Goal: Find specific page/section: Find specific page/section

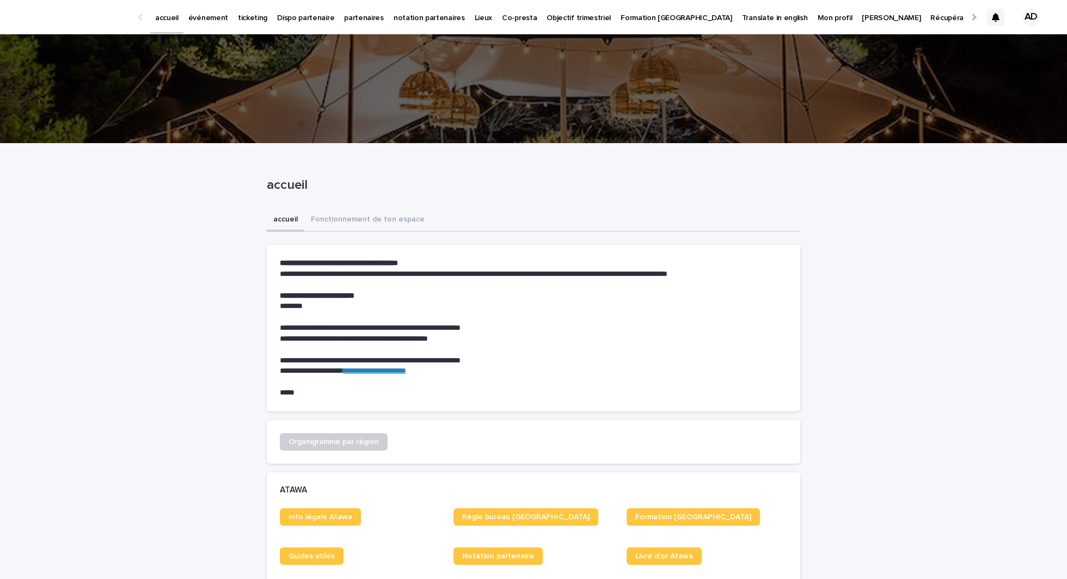
click at [349, 18] on p "partenaires" at bounding box center [364, 11] width 40 height 23
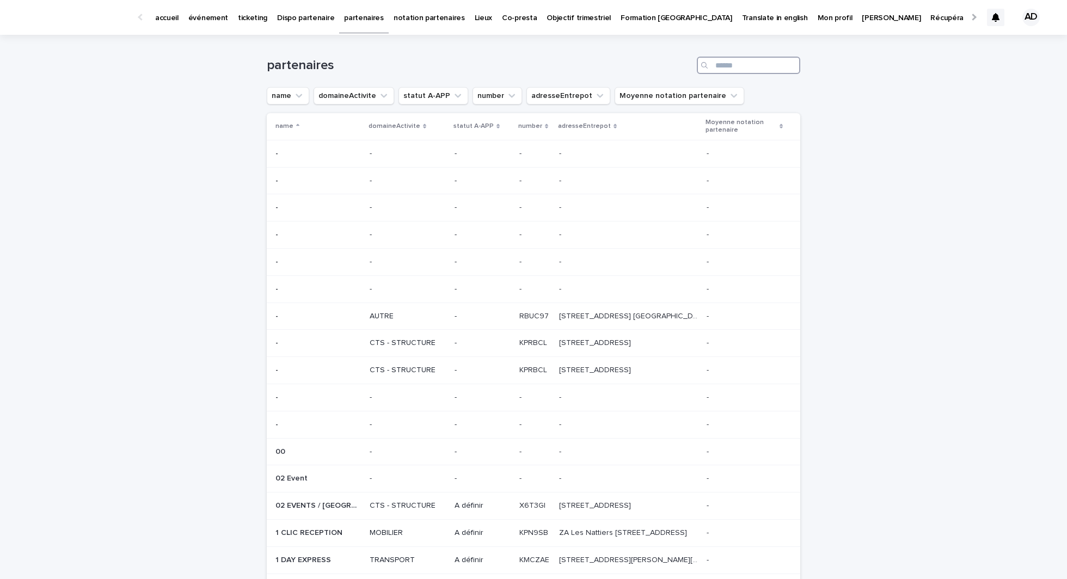
click at [716, 64] on input "Search" at bounding box center [748, 65] width 103 height 17
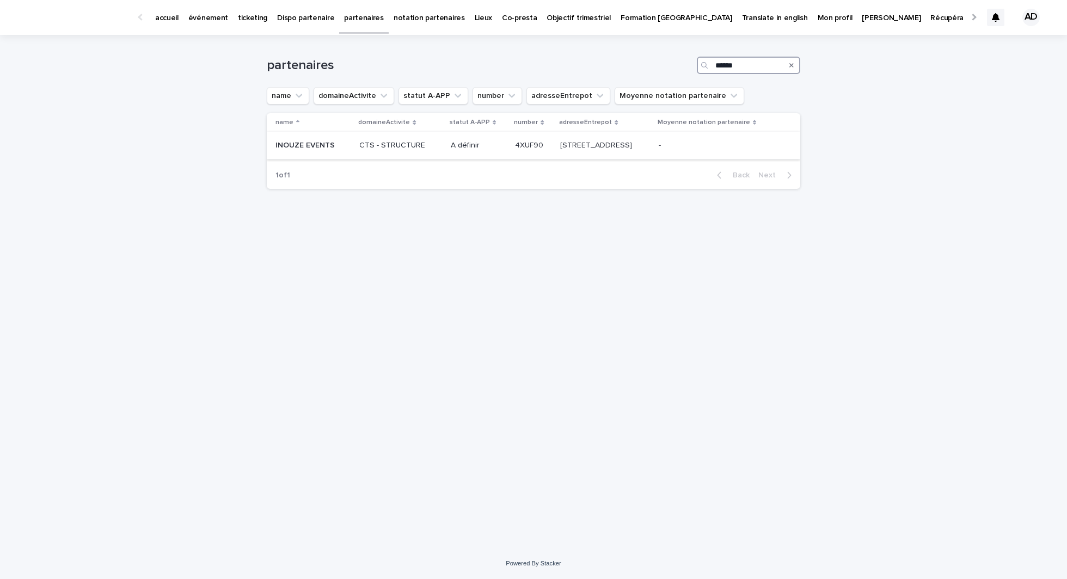
type input "******"
click at [389, 140] on div "CTS - STRUCTURE" at bounding box center [400, 144] width 82 height 11
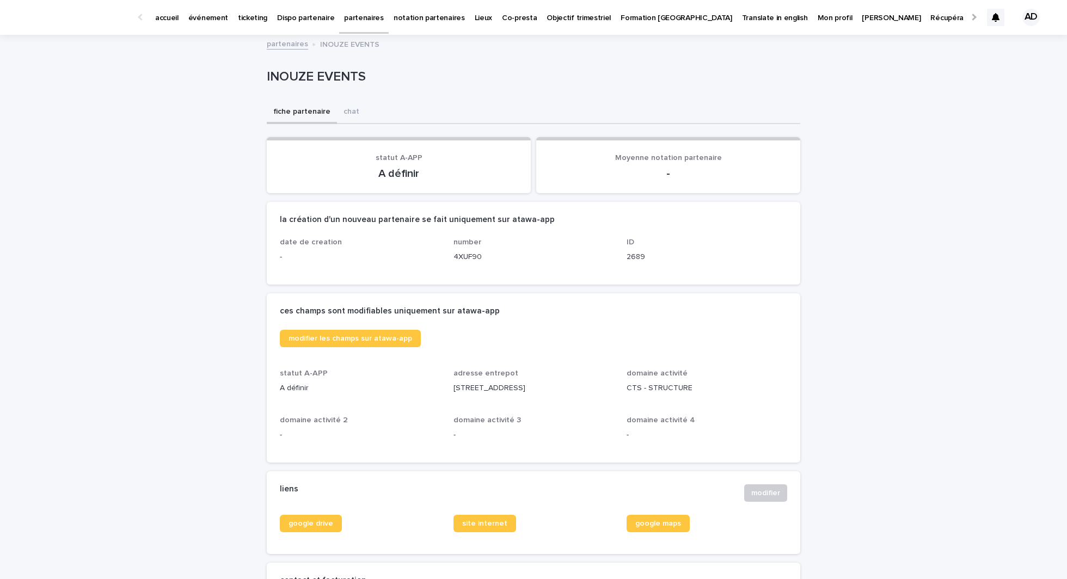
click at [238, 24] on link "ticketing" at bounding box center [252, 17] width 39 height 34
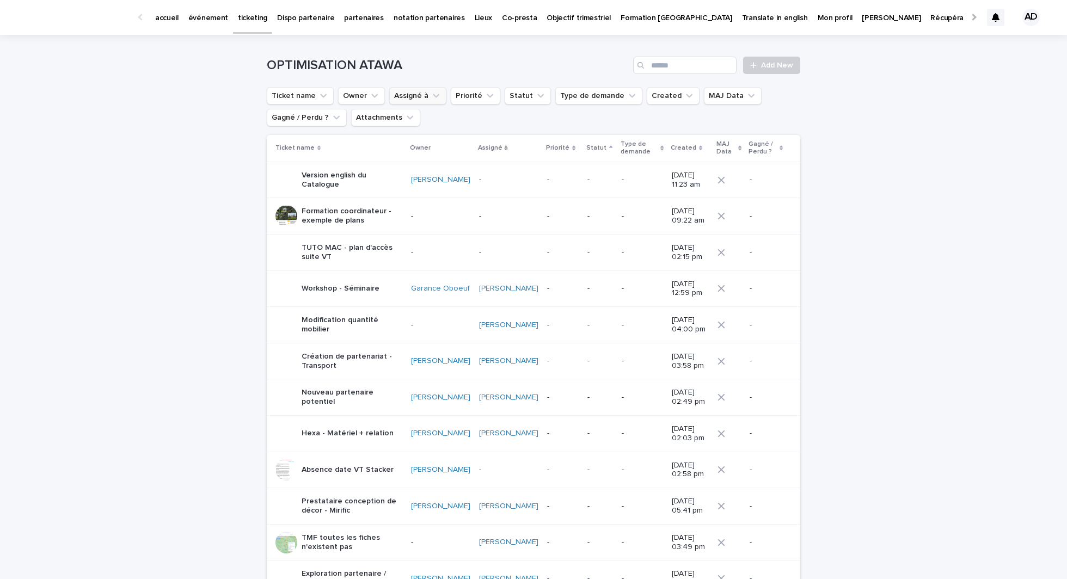
click at [431, 94] on icon "Assigné à" at bounding box center [436, 95] width 11 height 11
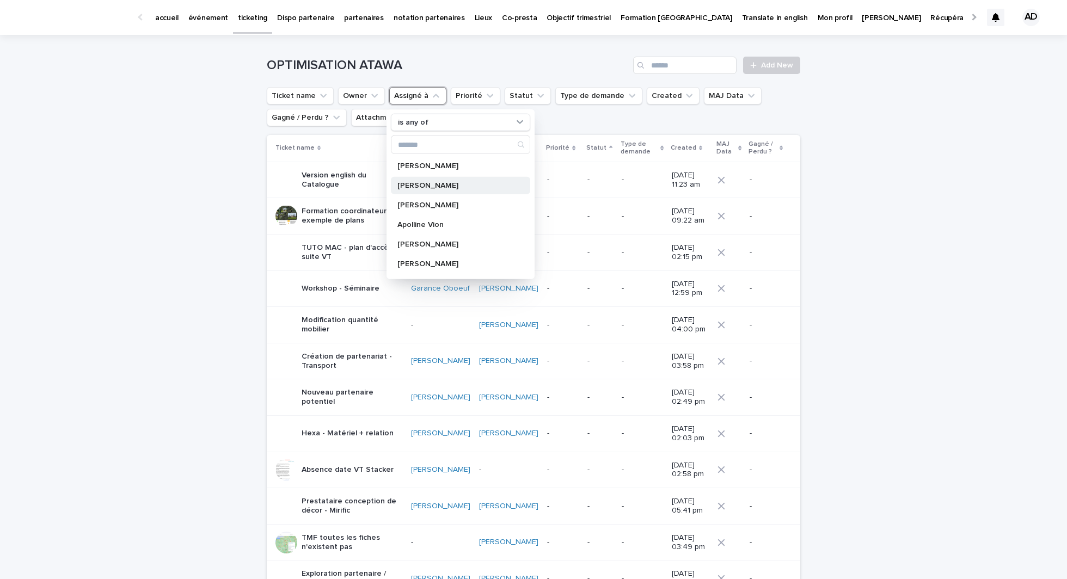
click at [425, 188] on p "Albane Dumont" at bounding box center [455, 186] width 115 height 8
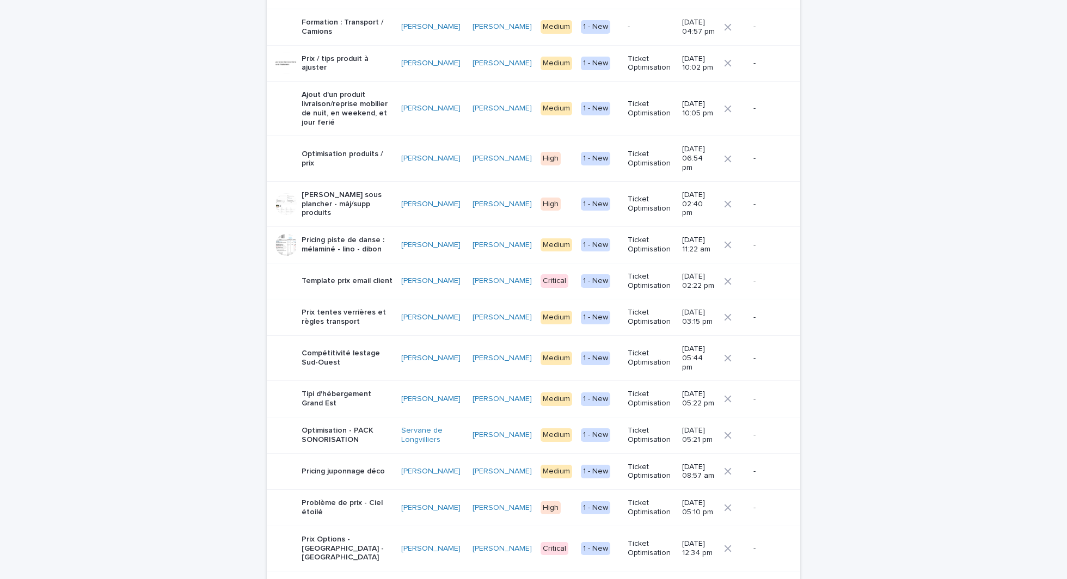
scroll to position [570, 0]
click at [353, 389] on p "Tipi d'hébergement Grand Est" at bounding box center [347, 398] width 91 height 19
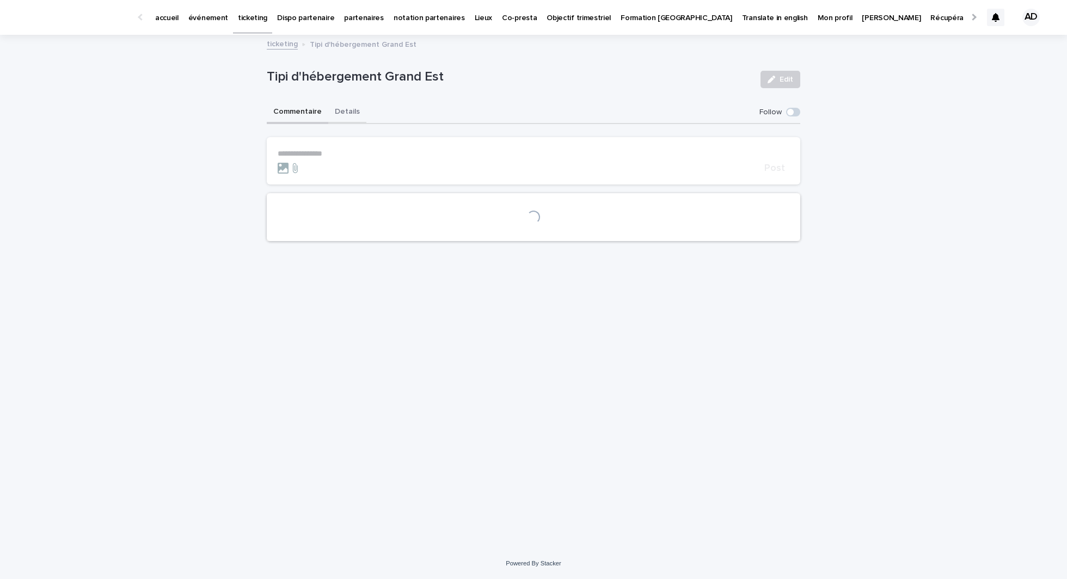
click at [341, 108] on button "Details" at bounding box center [347, 112] width 38 height 23
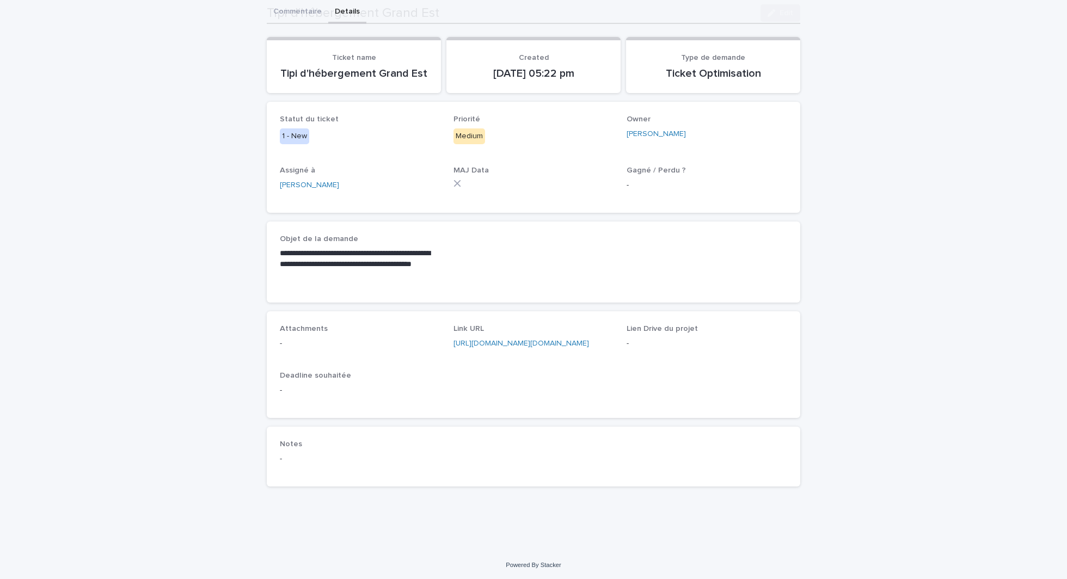
scroll to position [101, 0]
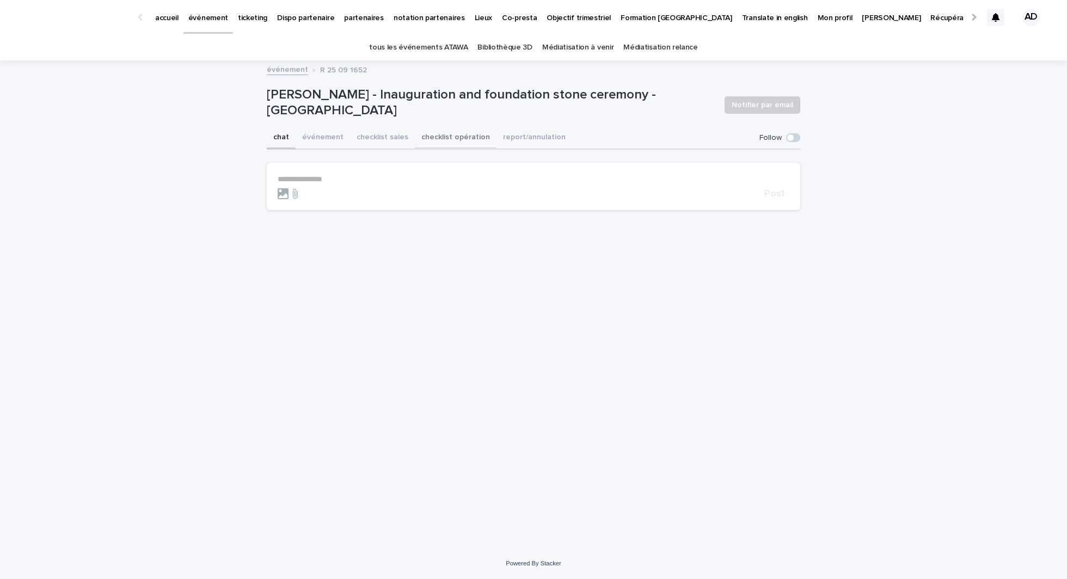
click at [433, 144] on button "checklist opération" at bounding box center [456, 138] width 82 height 23
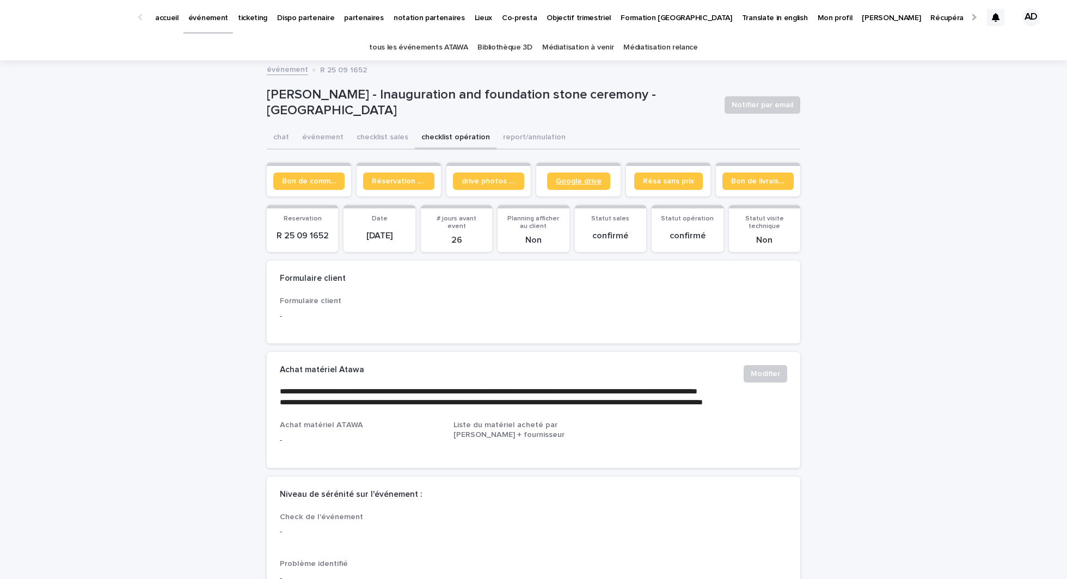
click at [591, 182] on span "Google drive" at bounding box center [579, 182] width 46 height 8
